Goal: Find specific page/section: Find specific page/section

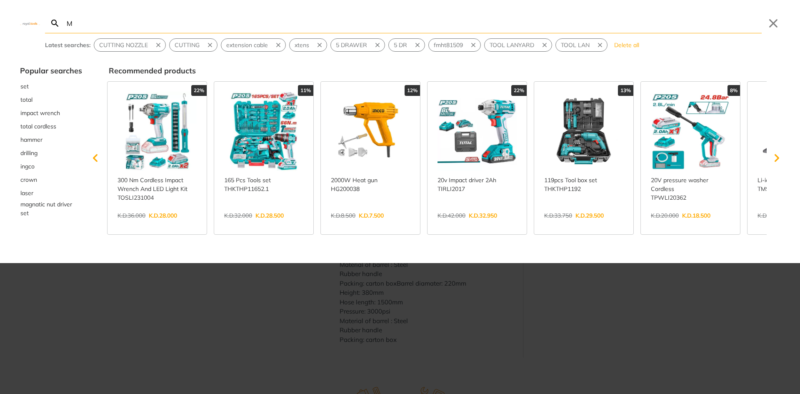
type input "M"
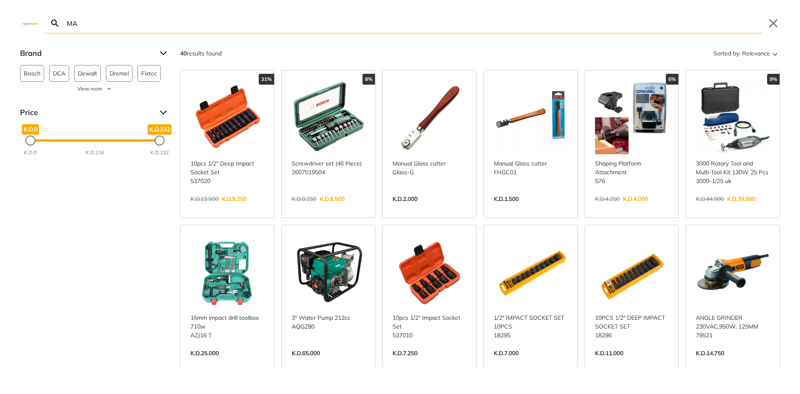
type input "M"
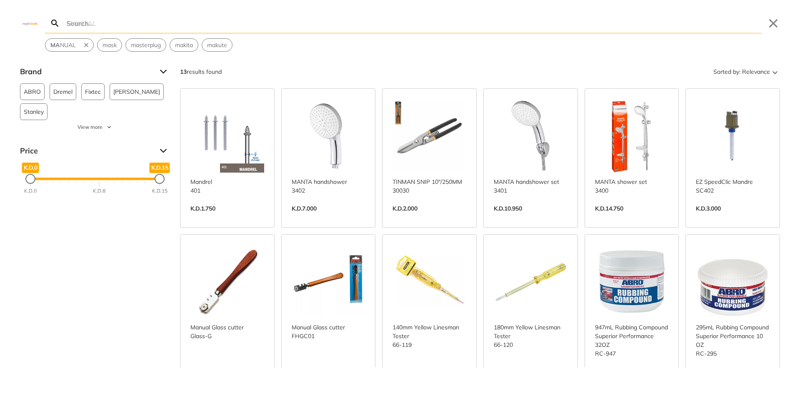
type input "M"
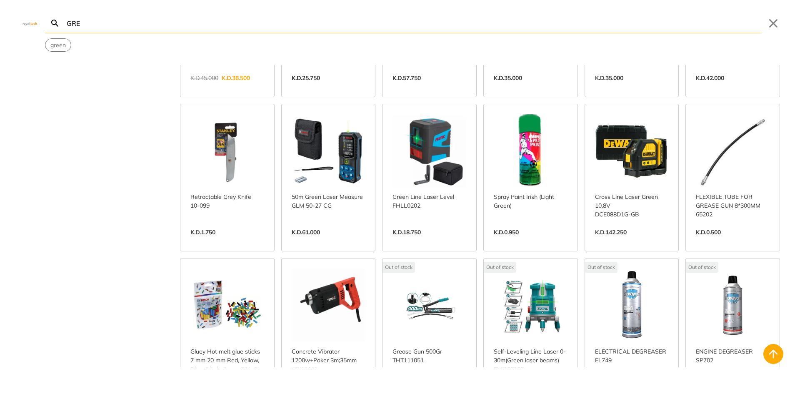
scroll to position [125, 0]
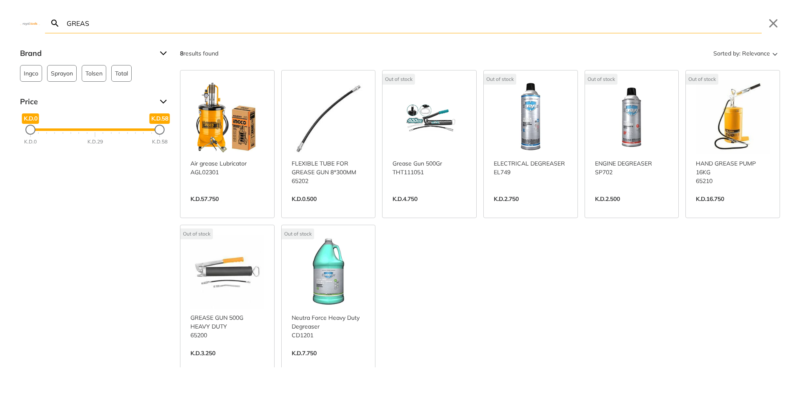
type input "GREASE"
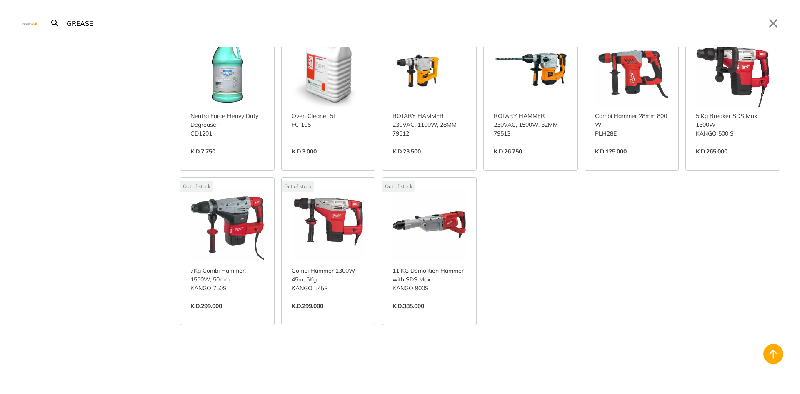
scroll to position [375, 0]
